Goal: Information Seeking & Learning: Learn about a topic

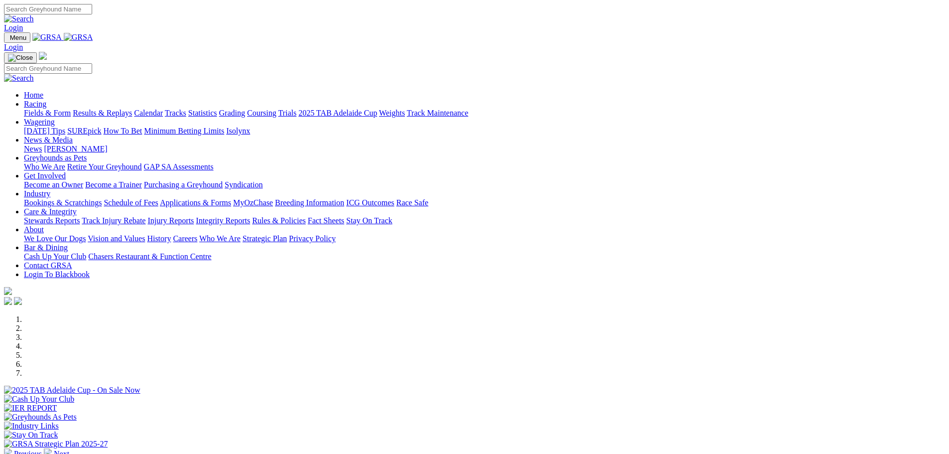
scroll to position [249, 0]
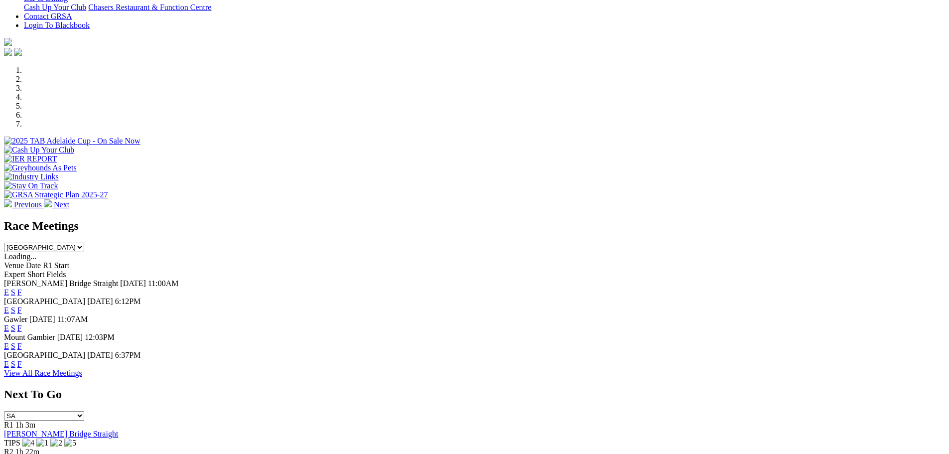
click at [22, 306] on link "F" at bounding box center [19, 310] width 4 height 8
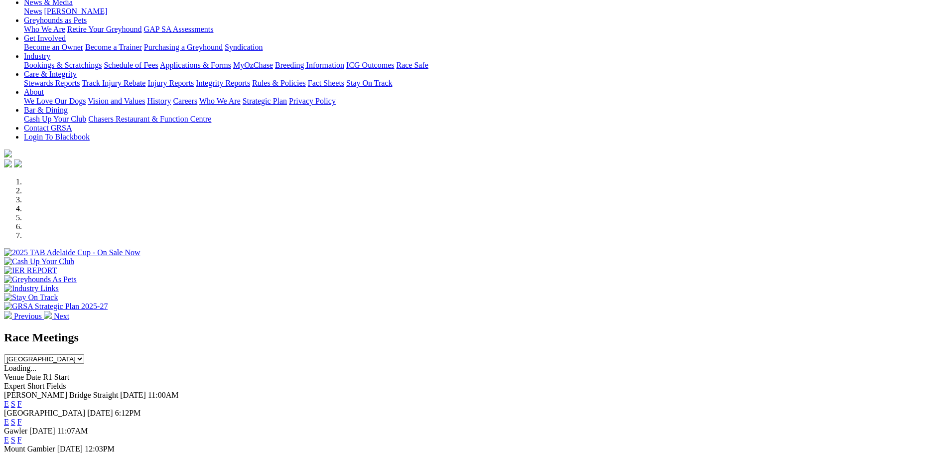
scroll to position [149, 0]
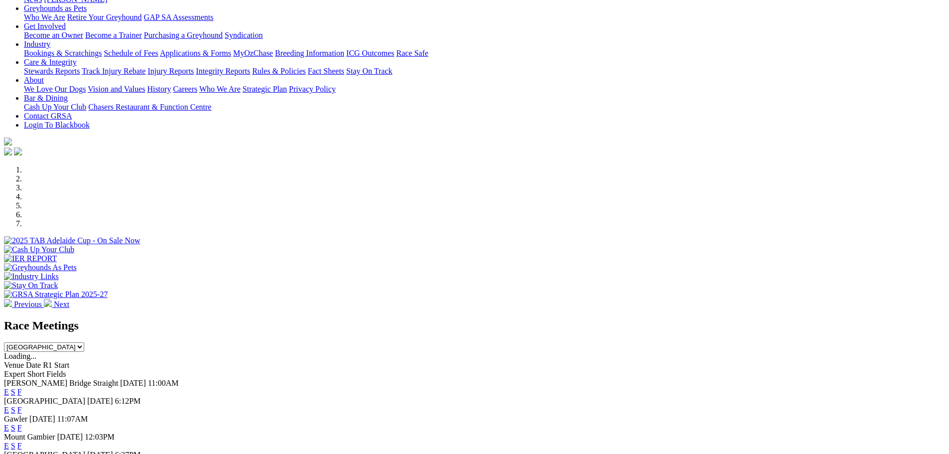
click at [22, 405] on link "F" at bounding box center [19, 409] width 4 height 8
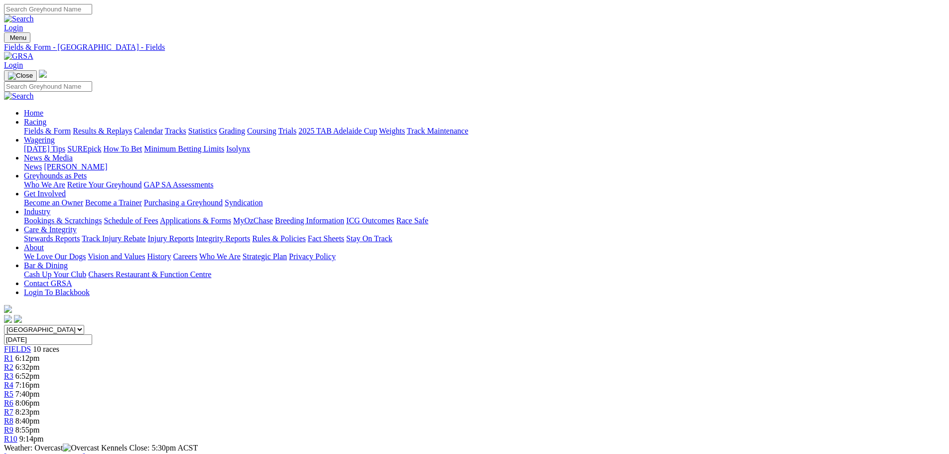
click at [71, 127] on link "Fields & Form" at bounding box center [47, 131] width 47 height 8
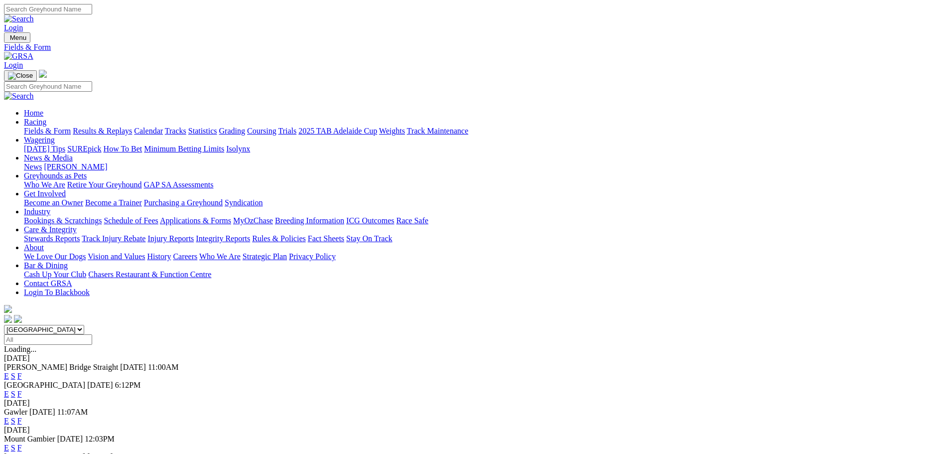
click at [22, 372] on link "F" at bounding box center [19, 376] width 4 height 8
